Goal: Transaction & Acquisition: Purchase product/service

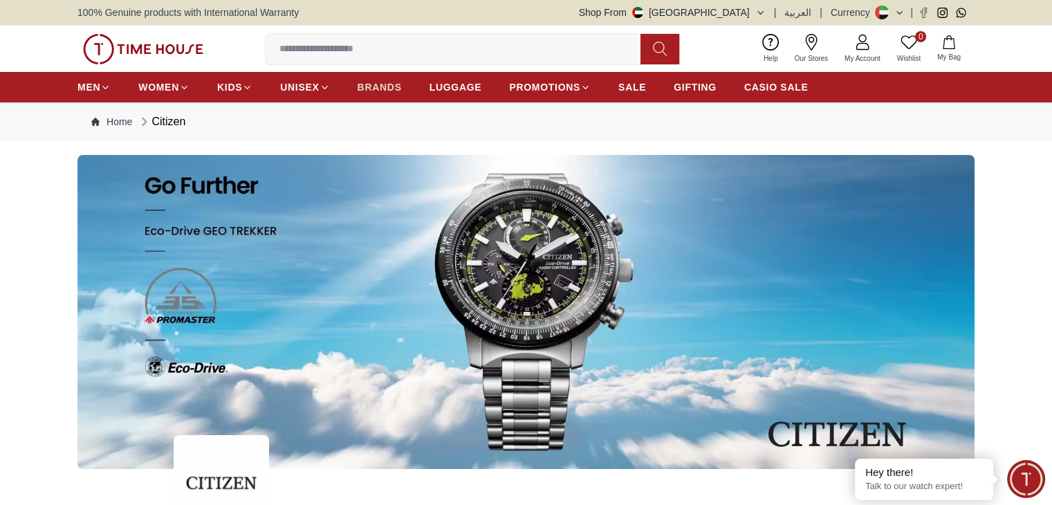
click at [371, 86] on span "BRANDS" at bounding box center [380, 87] width 44 height 14
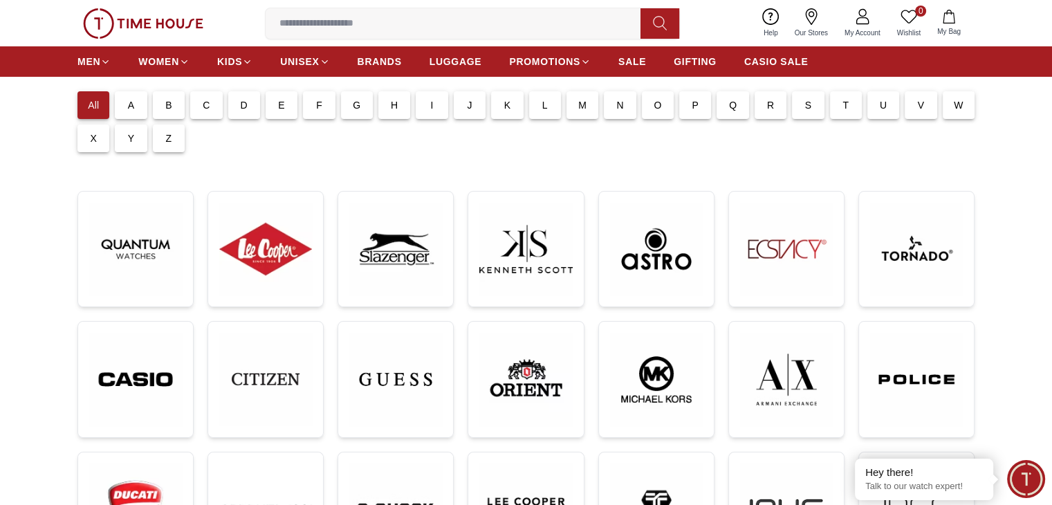
scroll to position [138, 0]
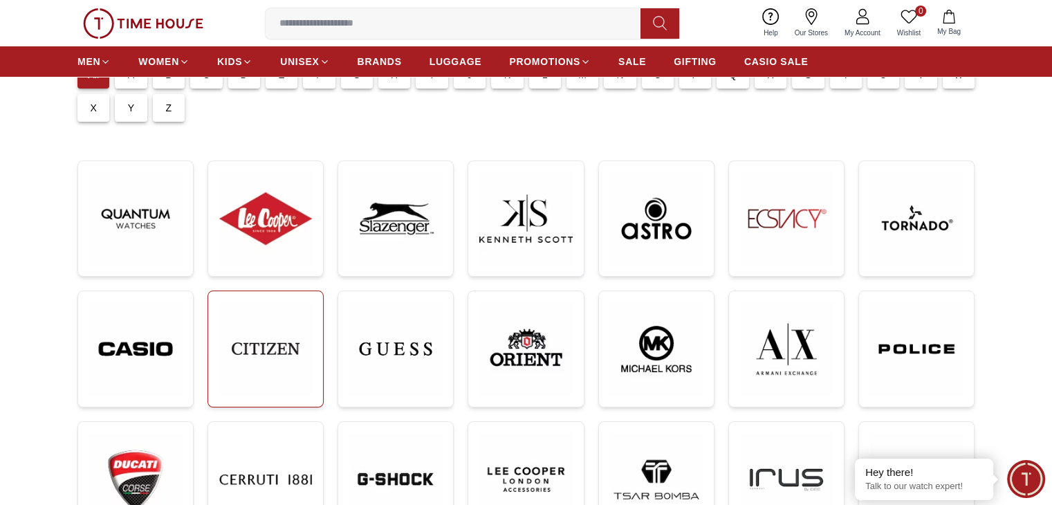
click at [287, 349] on img at bounding box center [265, 348] width 93 height 93
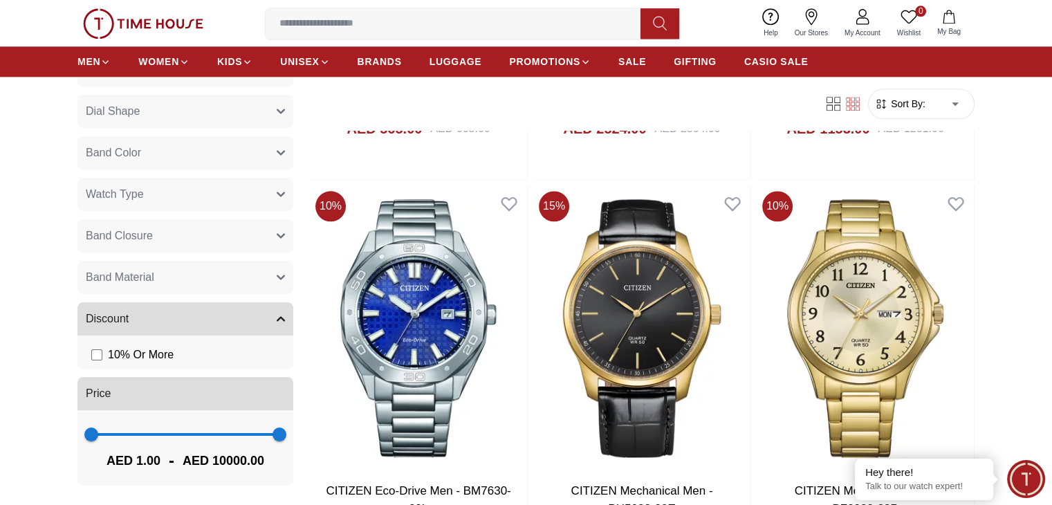
scroll to position [1798, 0]
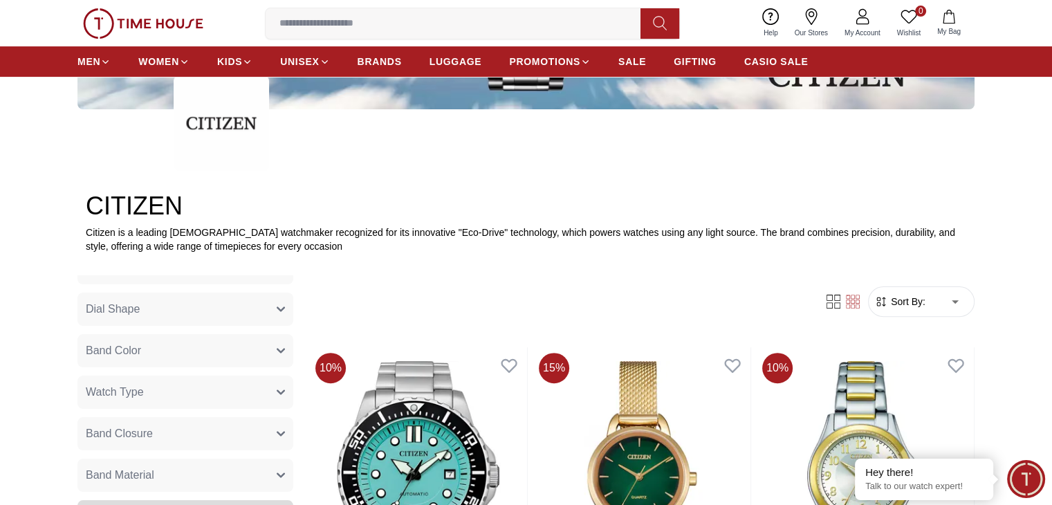
scroll to position [346, 0]
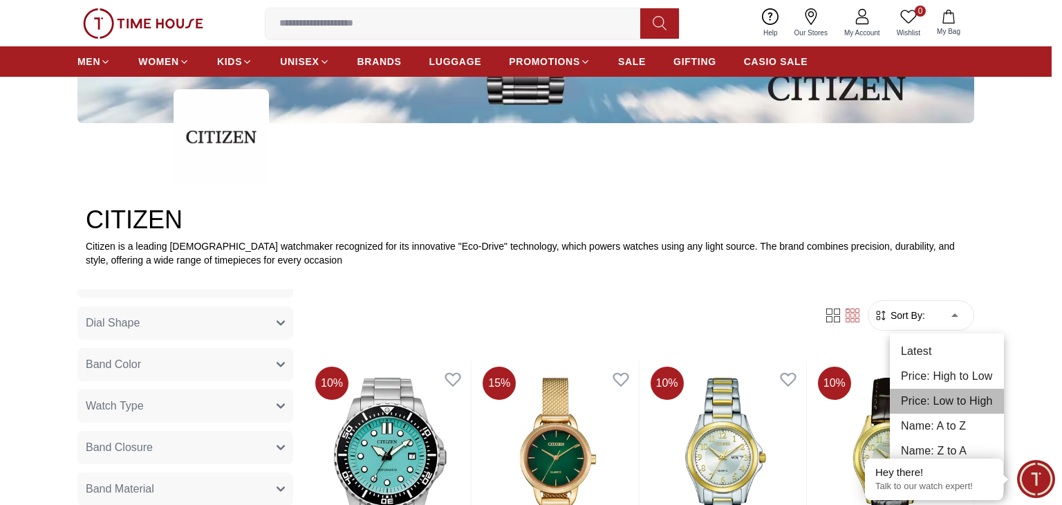
click at [951, 396] on li "Price: Low to High" at bounding box center [947, 401] width 114 height 25
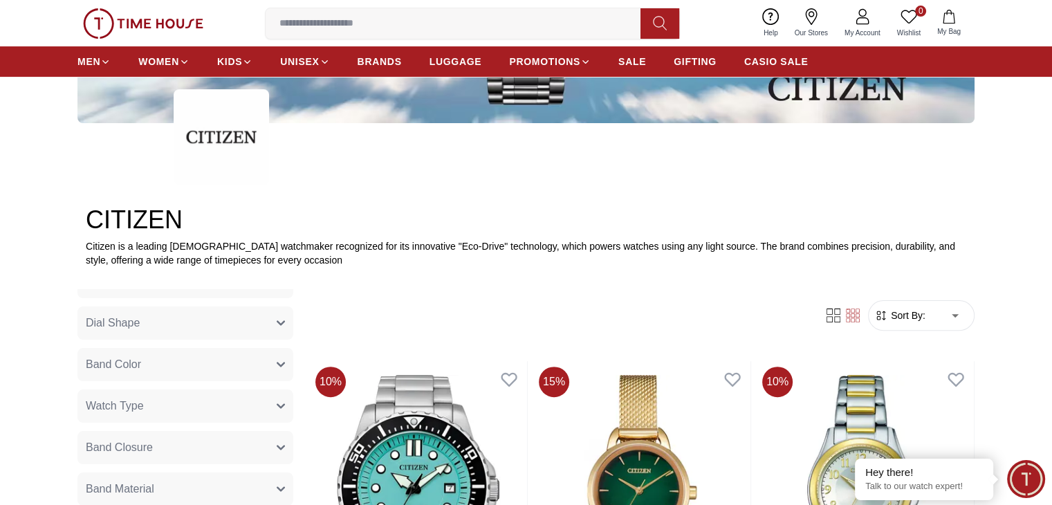
type input "*"
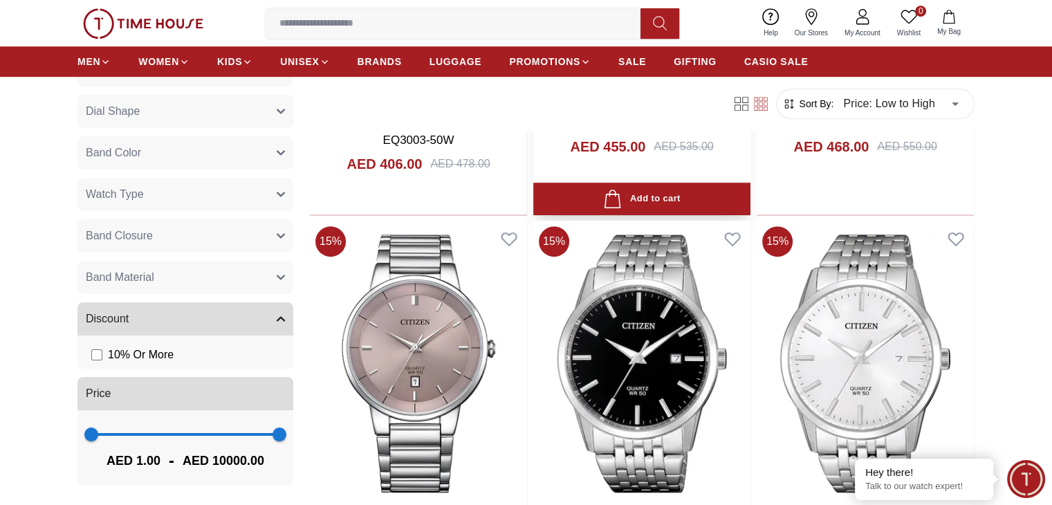
scroll to position [899, 0]
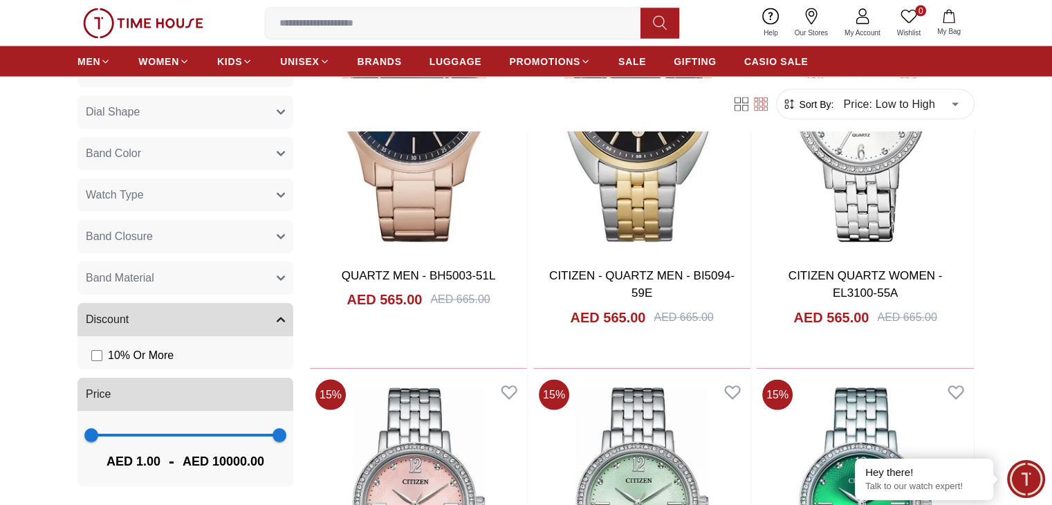
scroll to position [2697, 0]
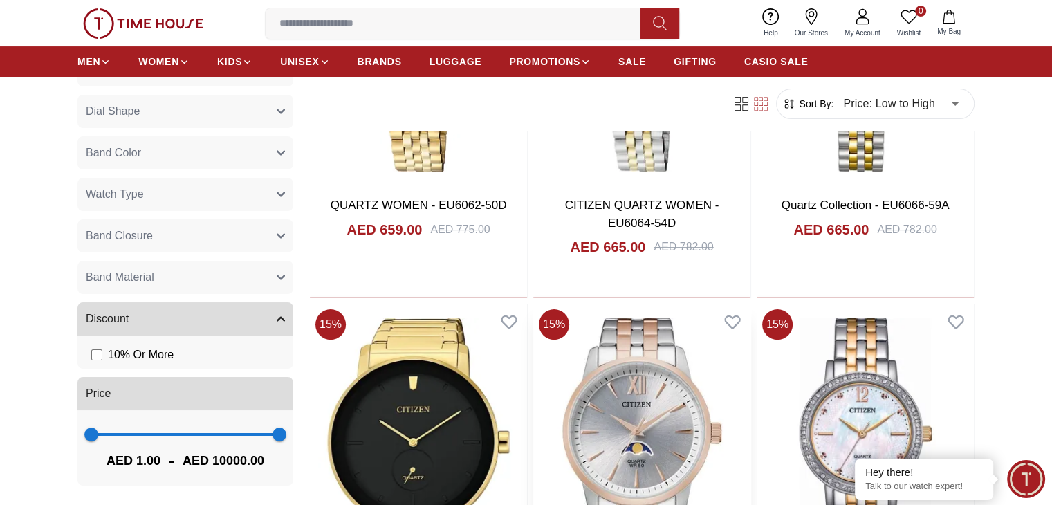
scroll to position [5809, 0]
